Goal: Check status: Check status

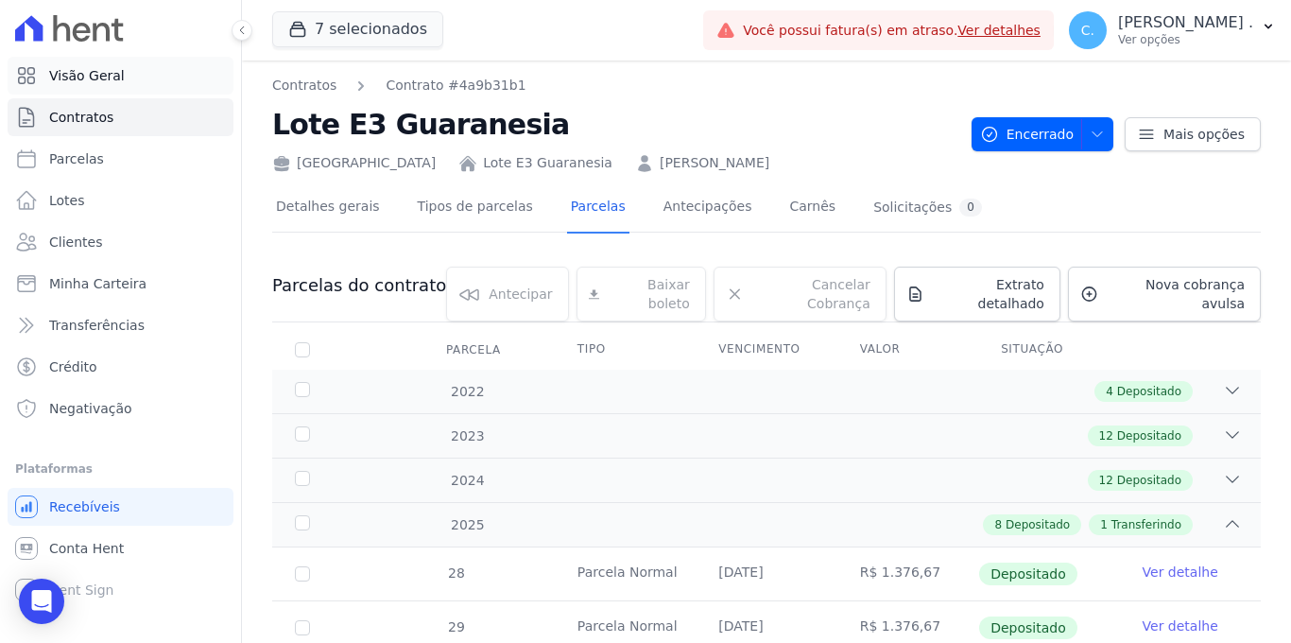
click at [122, 74] on link "Visão Geral" at bounding box center [121, 76] width 226 height 38
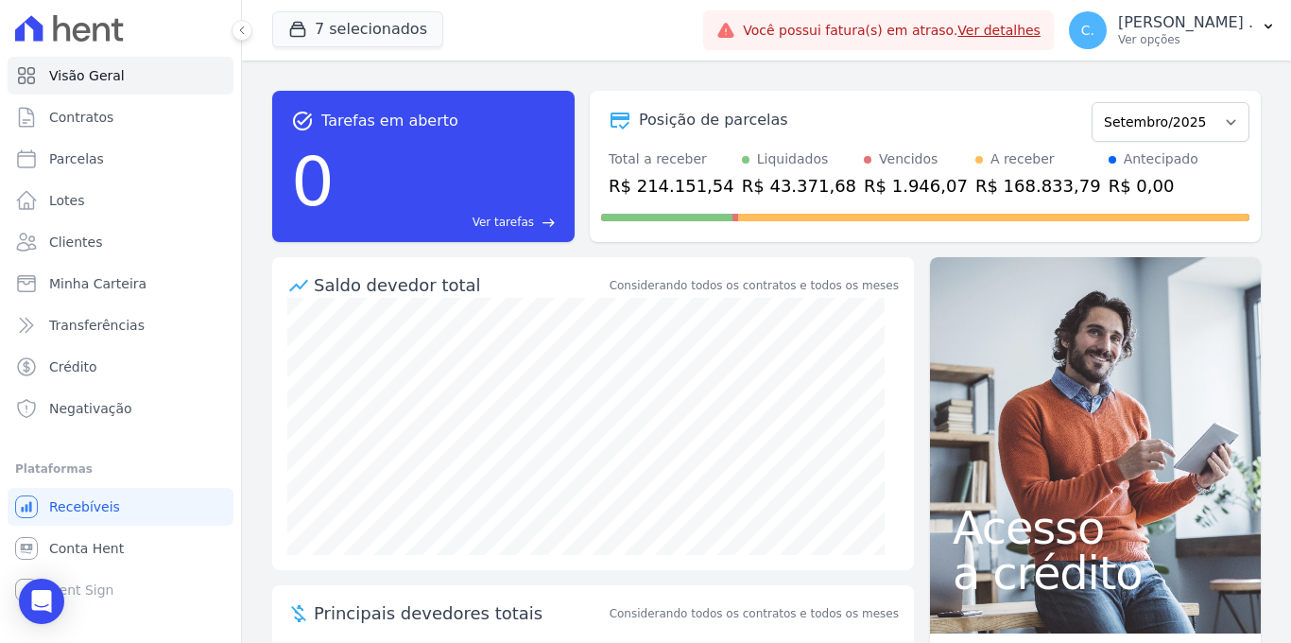
click at [1041, 32] on link "Ver detalhes" at bounding box center [999, 30] width 83 height 15
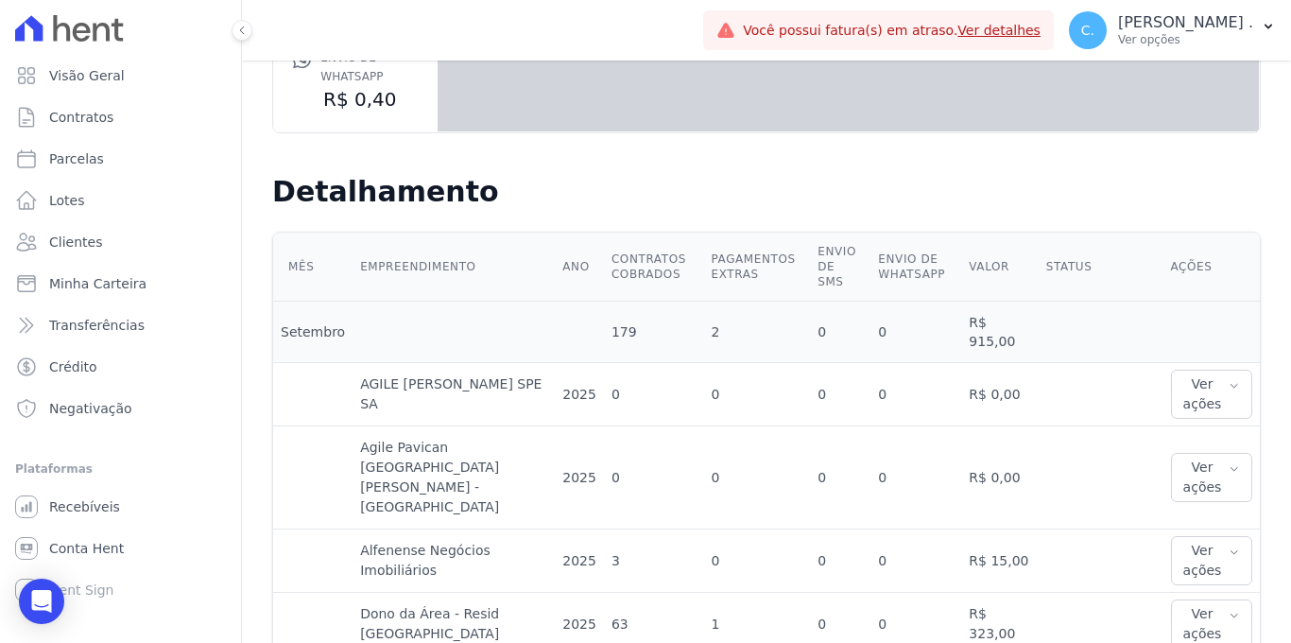
scroll to position [162, 0]
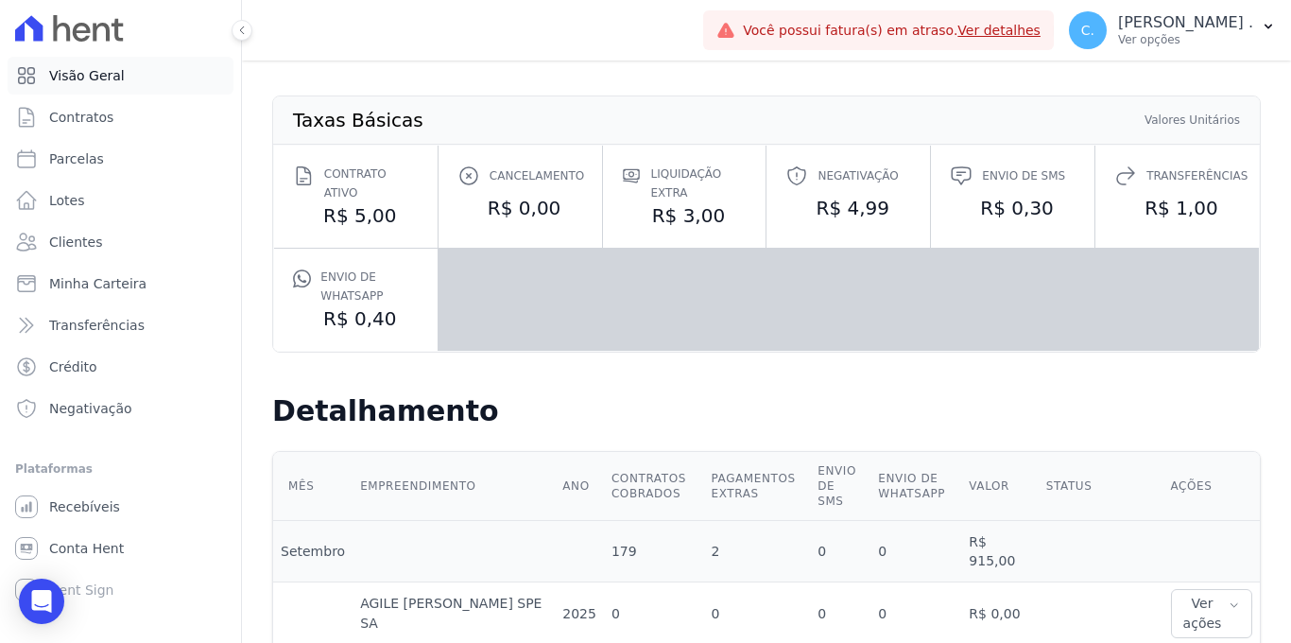
click at [126, 78] on link "Visão Geral" at bounding box center [121, 76] width 226 height 38
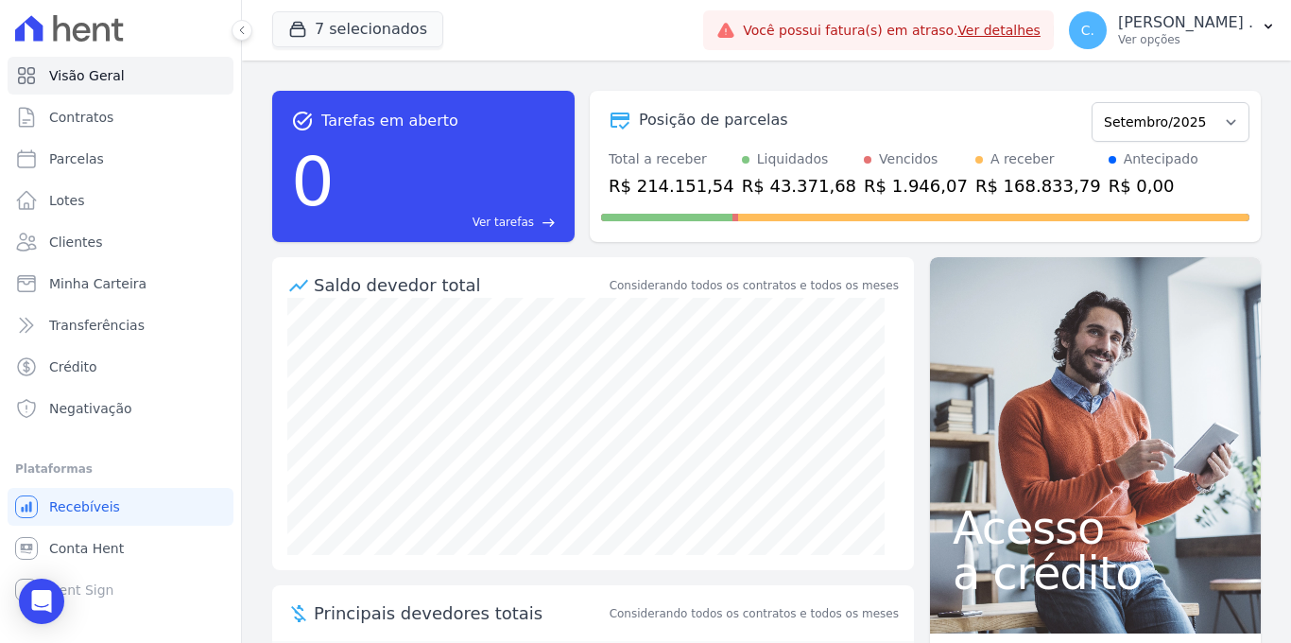
click at [1041, 26] on link "Ver detalhes" at bounding box center [999, 30] width 83 height 15
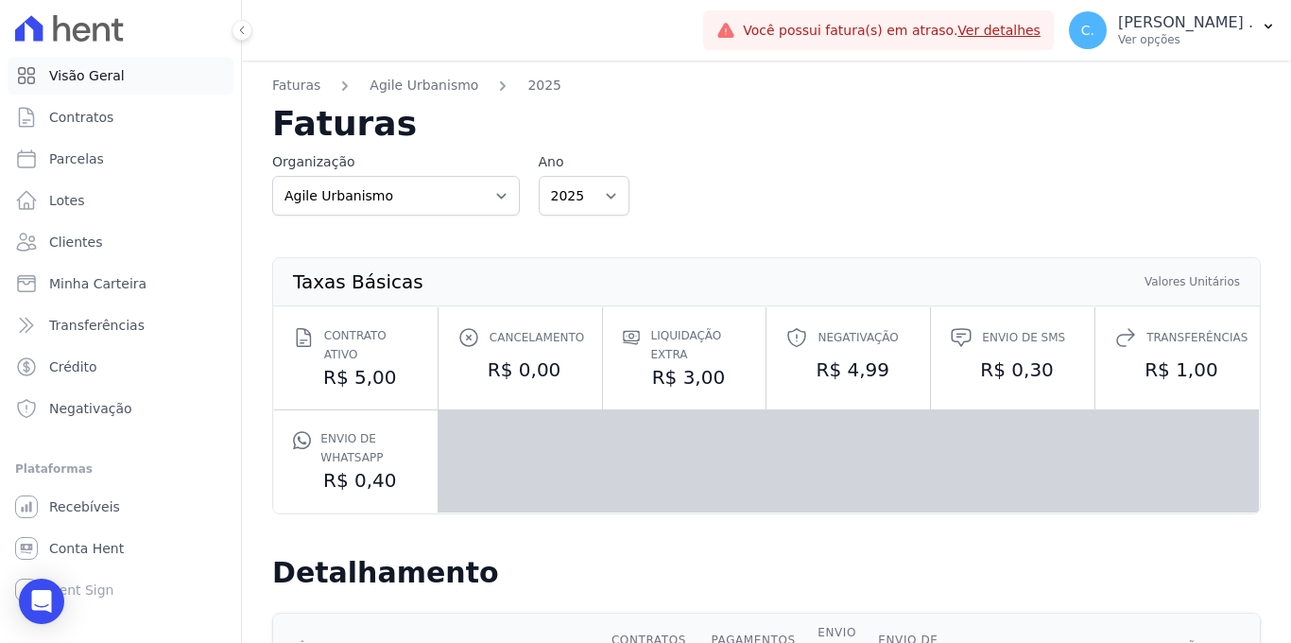
click at [116, 81] on span "Visão Geral" at bounding box center [87, 75] width 76 height 19
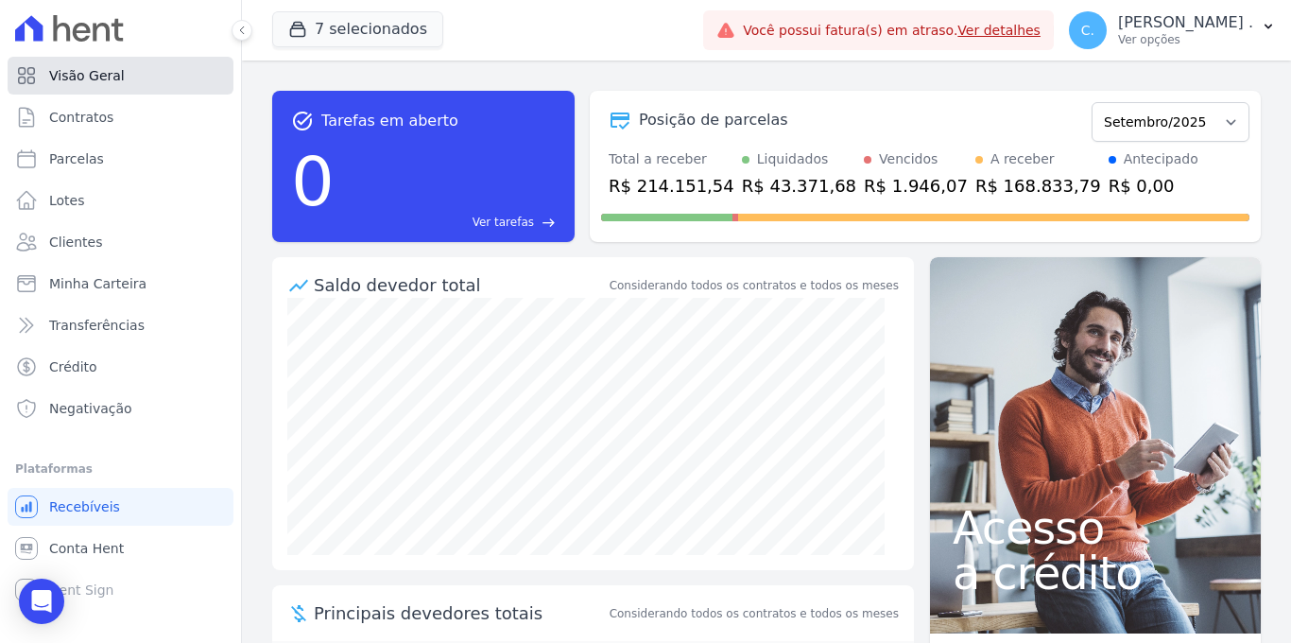
click at [83, 77] on span "Visão Geral" at bounding box center [87, 75] width 76 height 19
click at [96, 158] on span "Parcelas" at bounding box center [76, 158] width 55 height 19
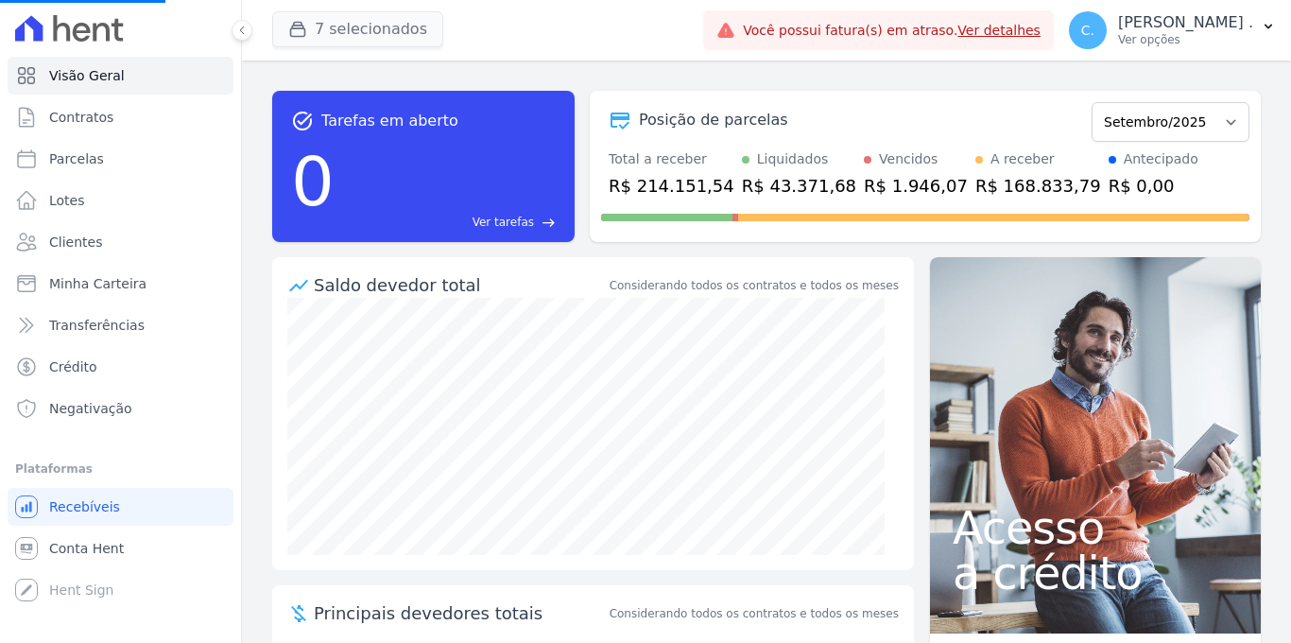
select select
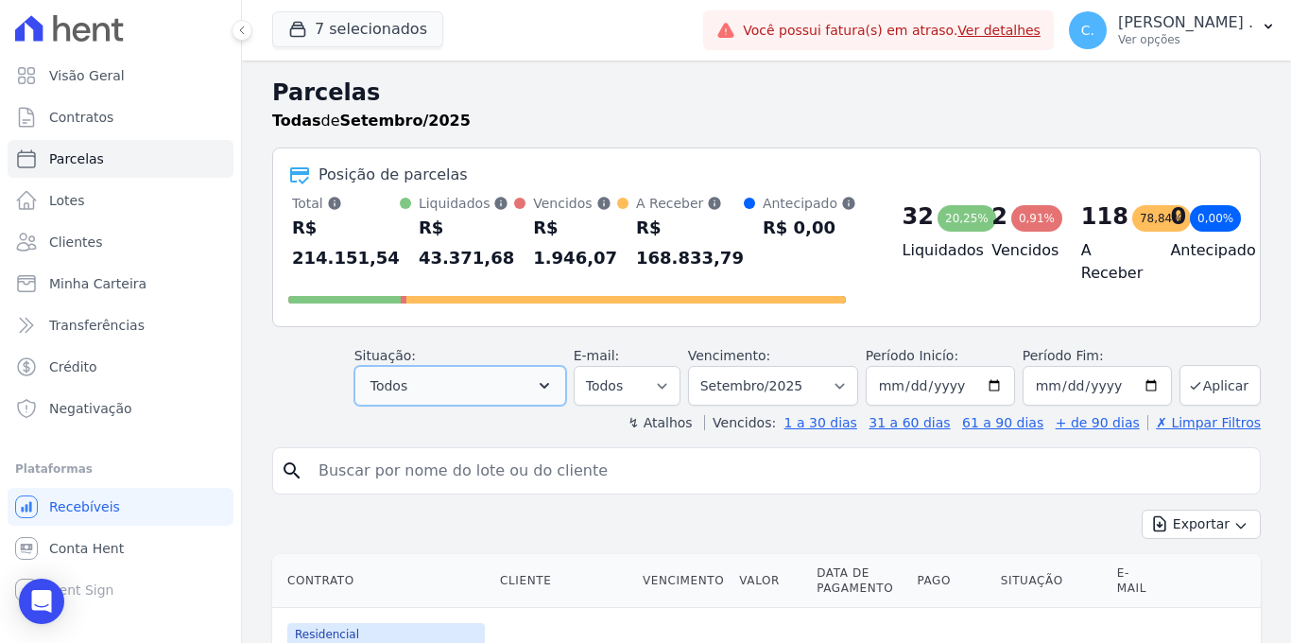
click at [434, 403] on button "Todos" at bounding box center [461, 386] width 212 height 40
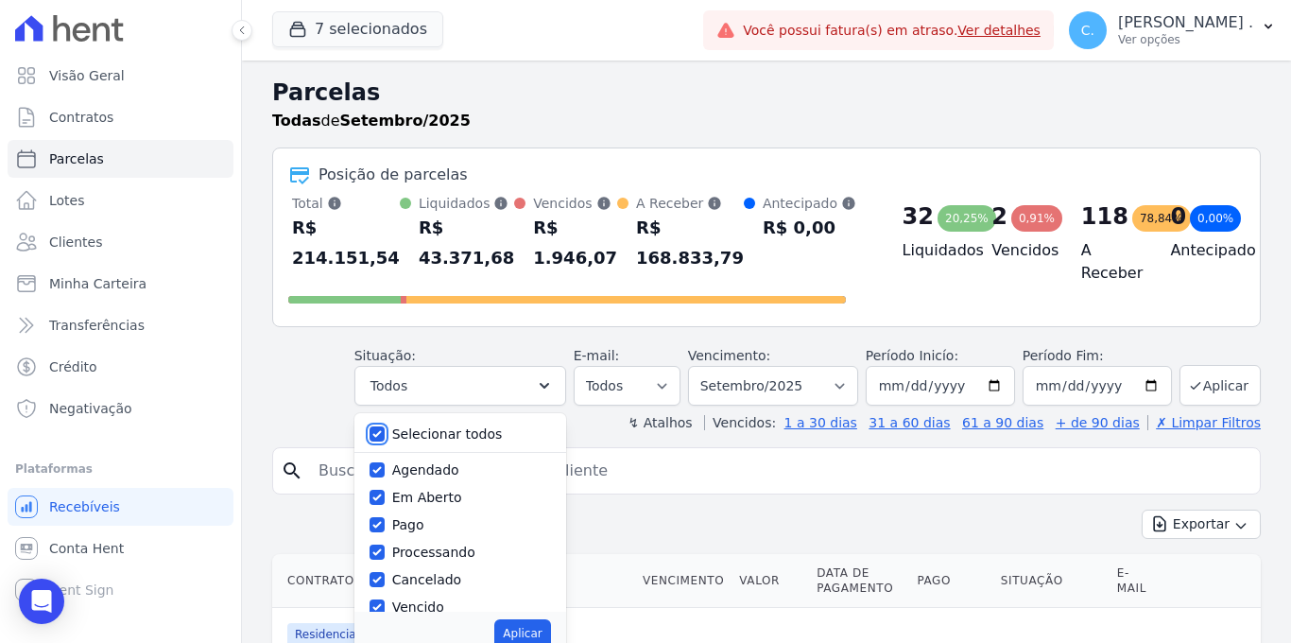
click at [385, 435] on input "Selecionar todos" at bounding box center [377, 433] width 15 height 15
checkbox input "false"
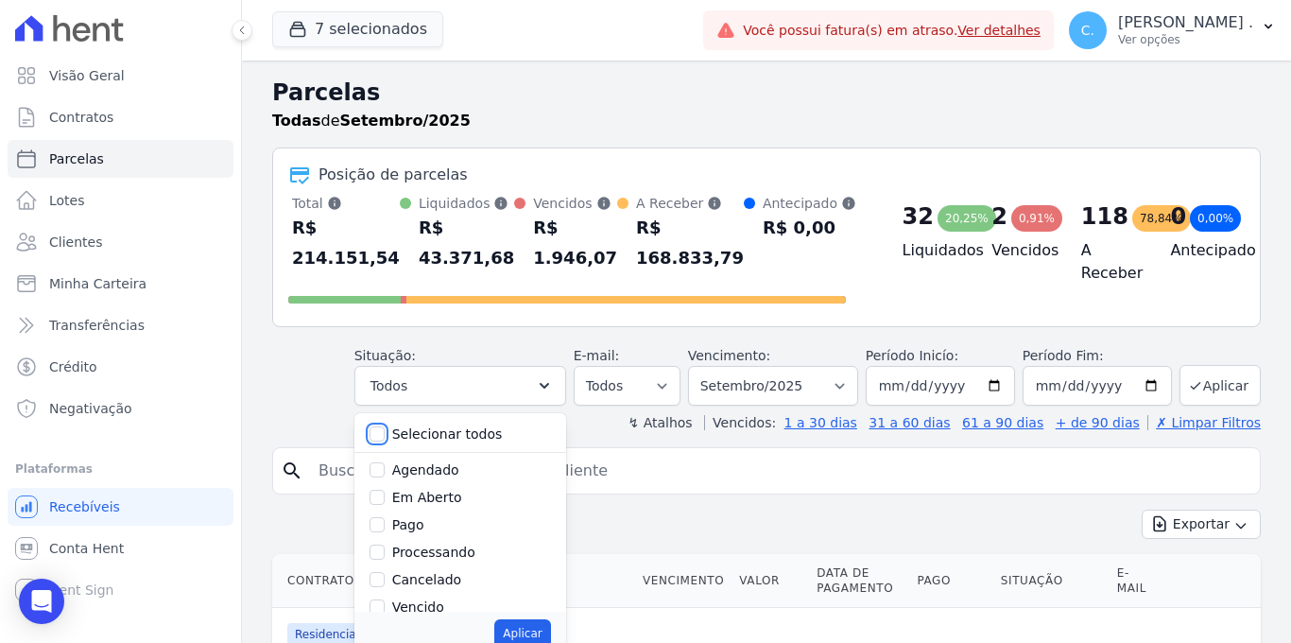
checkbox input "false"
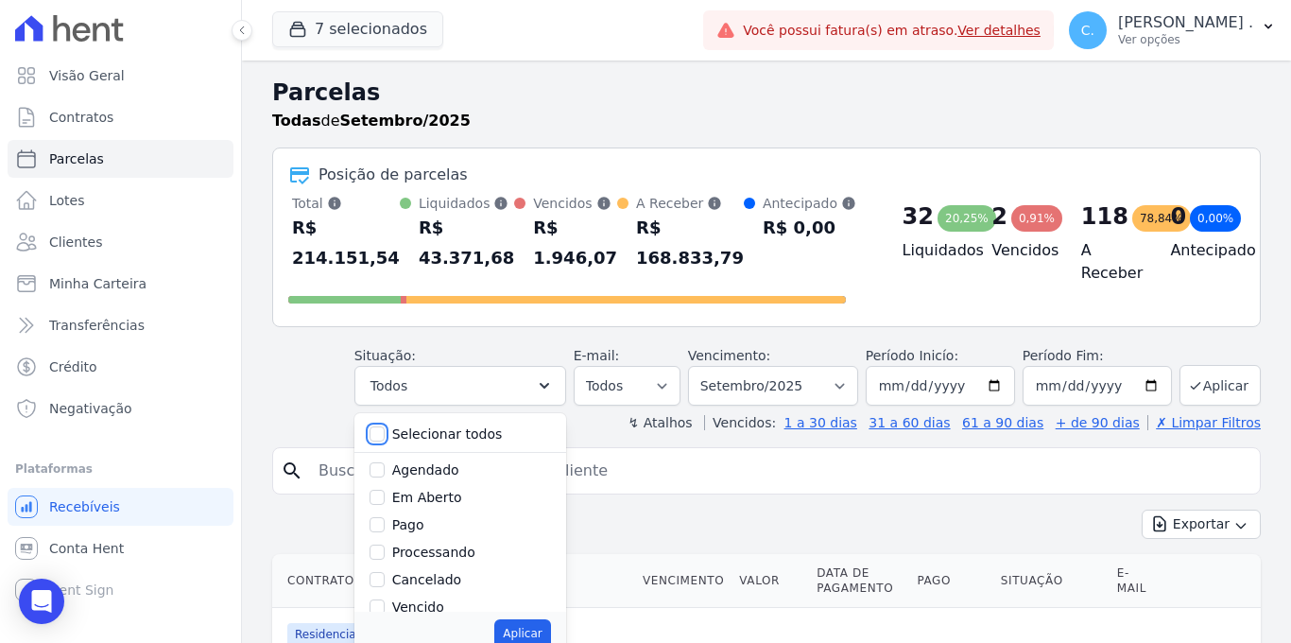
checkbox input "false"
click at [379, 612] on div "Aplicar" at bounding box center [461, 633] width 212 height 43
drag, startPoint x: 384, startPoint y: 494, endPoint x: 456, endPoint y: 543, distance: 86.5
click at [383, 494] on input "Em Aberto" at bounding box center [377, 497] width 15 height 15
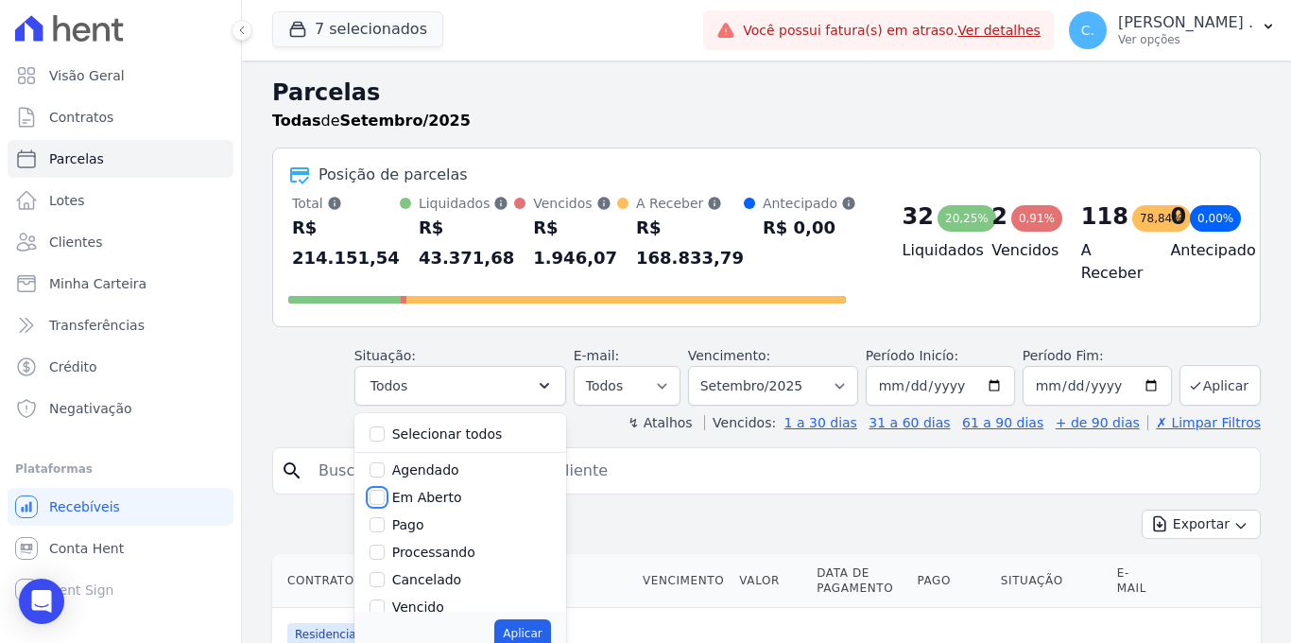
checkbox input "true"
click at [534, 637] on button "Aplicar" at bounding box center [522, 633] width 56 height 28
select select "pending"
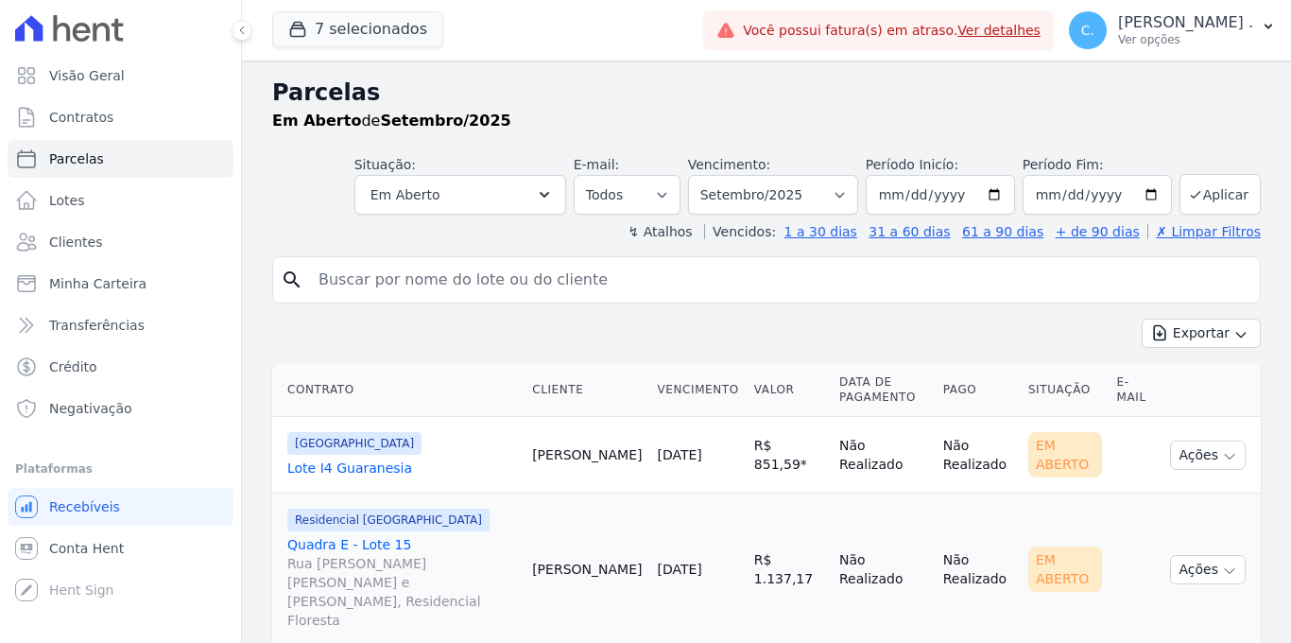
select select
